Goal: Task Accomplishment & Management: Manage account settings

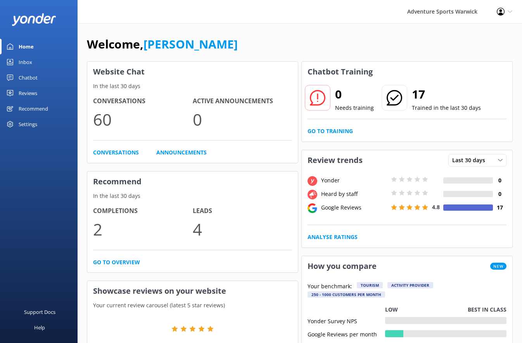
click at [20, 61] on div "Inbox" at bounding box center [26, 61] width 14 height 15
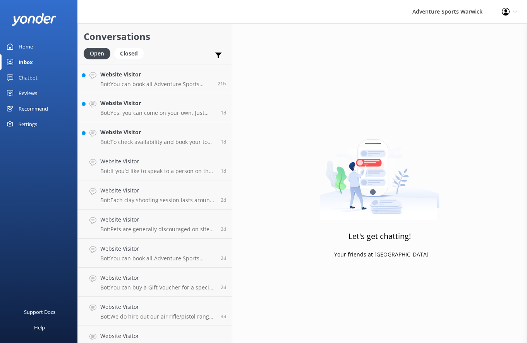
click at [26, 94] on div "Reviews" at bounding box center [28, 92] width 19 height 15
